Goal: Information Seeking & Learning: Learn about a topic

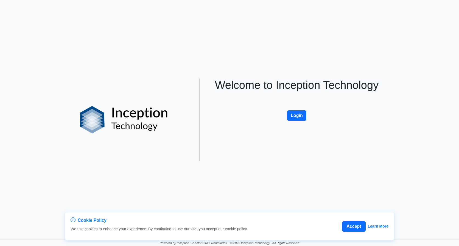
drag, startPoint x: 292, startPoint y: 116, endPoint x: 264, endPoint y: 122, distance: 28.4
click at [292, 116] on button "Login" at bounding box center [296, 115] width 19 height 10
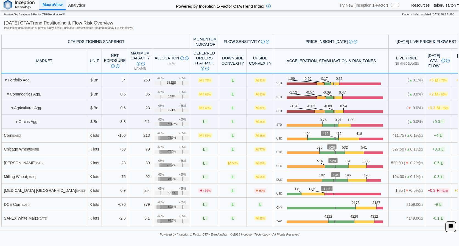
click at [78, 6] on link "Analytics" at bounding box center [76, 5] width 21 height 9
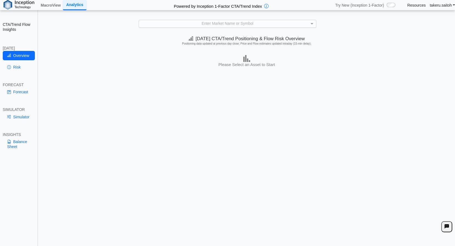
click at [265, 24] on div "Enter Market Name or Symbol" at bounding box center [227, 23] width 177 height 7
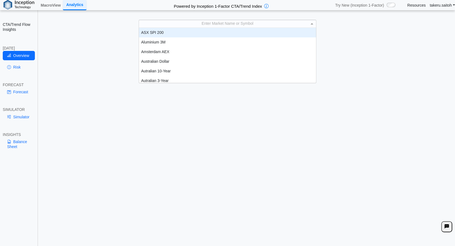
scroll to position [51, 173]
type input "**"
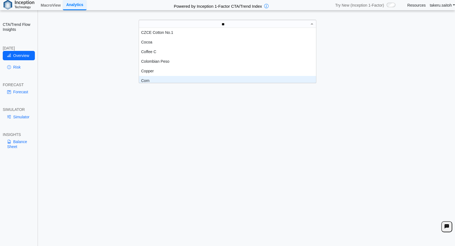
scroll to position [3, 0]
click at [171, 79] on div "Corn" at bounding box center [227, 78] width 177 height 10
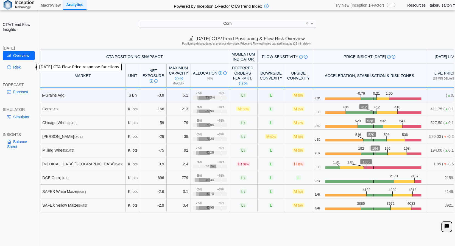
click at [16, 67] on link "Risk" at bounding box center [19, 66] width 32 height 9
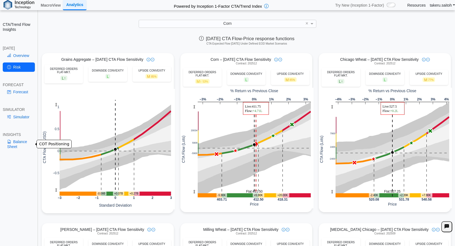
click at [17, 140] on link "Balance Sheet" at bounding box center [19, 144] width 32 height 14
